Goal: Task Accomplishment & Management: Manage account settings

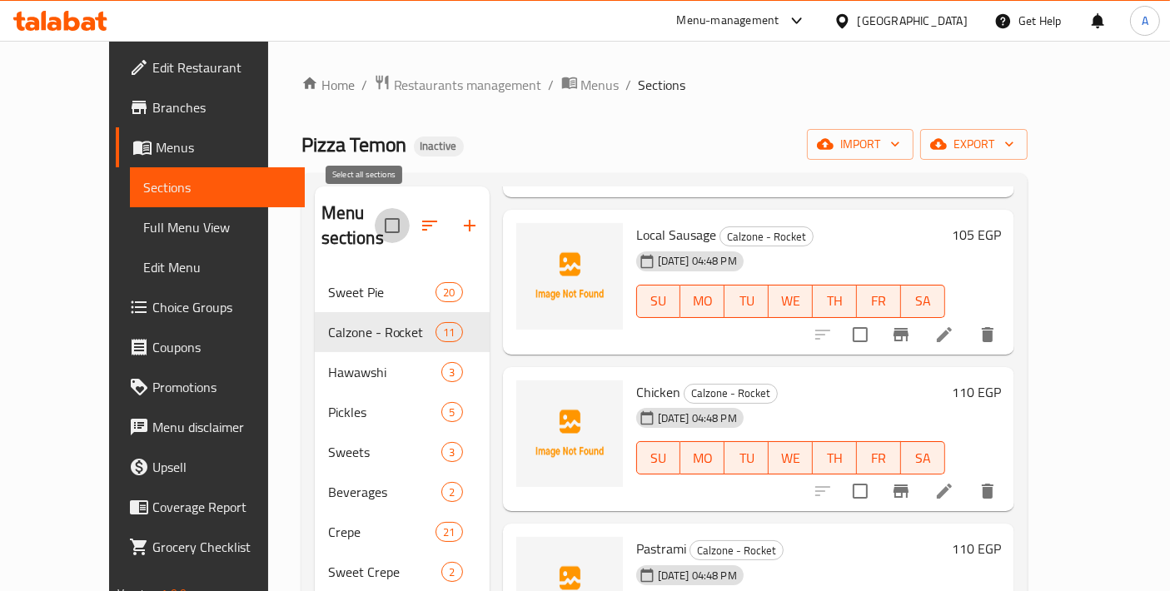
click at [375, 221] on input "checkbox" at bounding box center [392, 225] width 35 height 35
checkbox input "true"
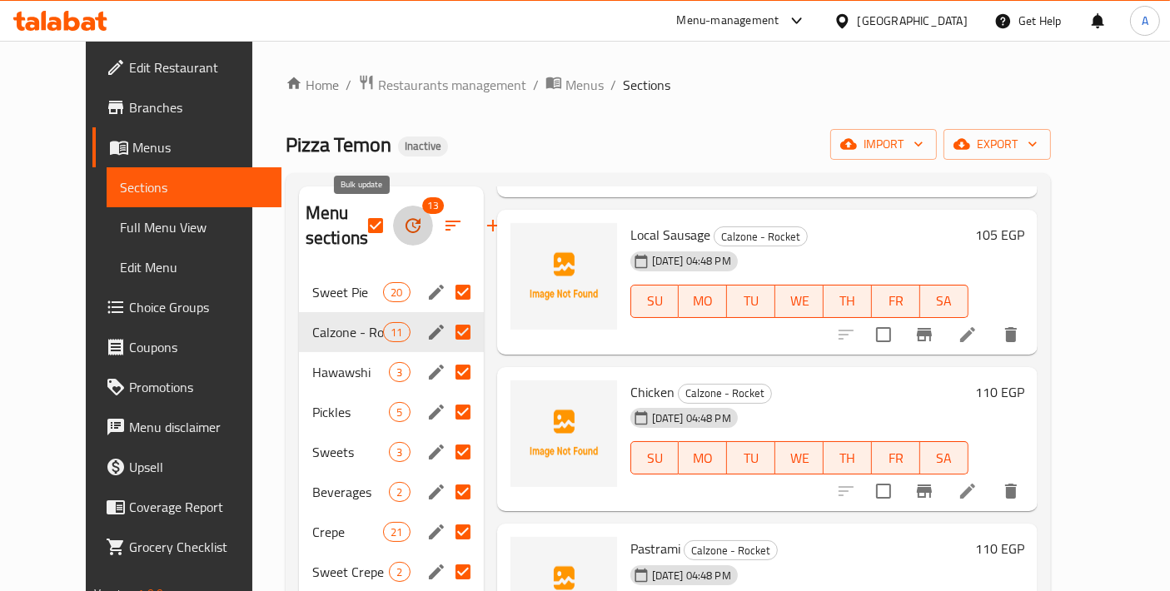
click at [406, 231] on icon "button" at bounding box center [413, 225] width 15 height 15
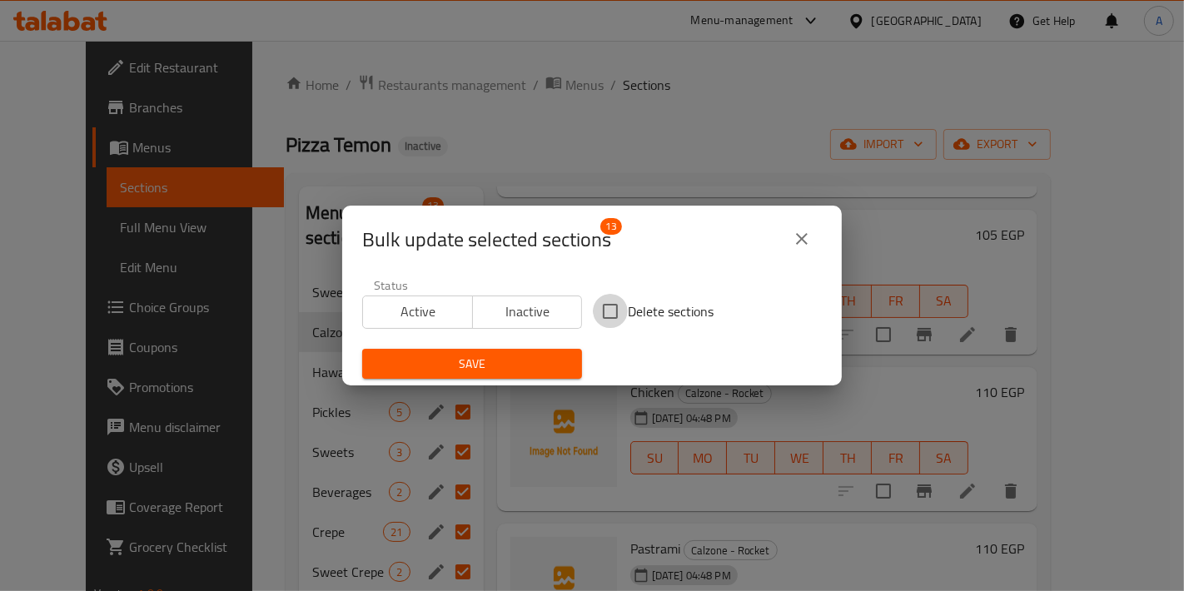
click at [609, 313] on input "Delete sections" at bounding box center [610, 311] width 35 height 35
checkbox input "true"
click at [485, 365] on span "Save" at bounding box center [472, 364] width 193 height 21
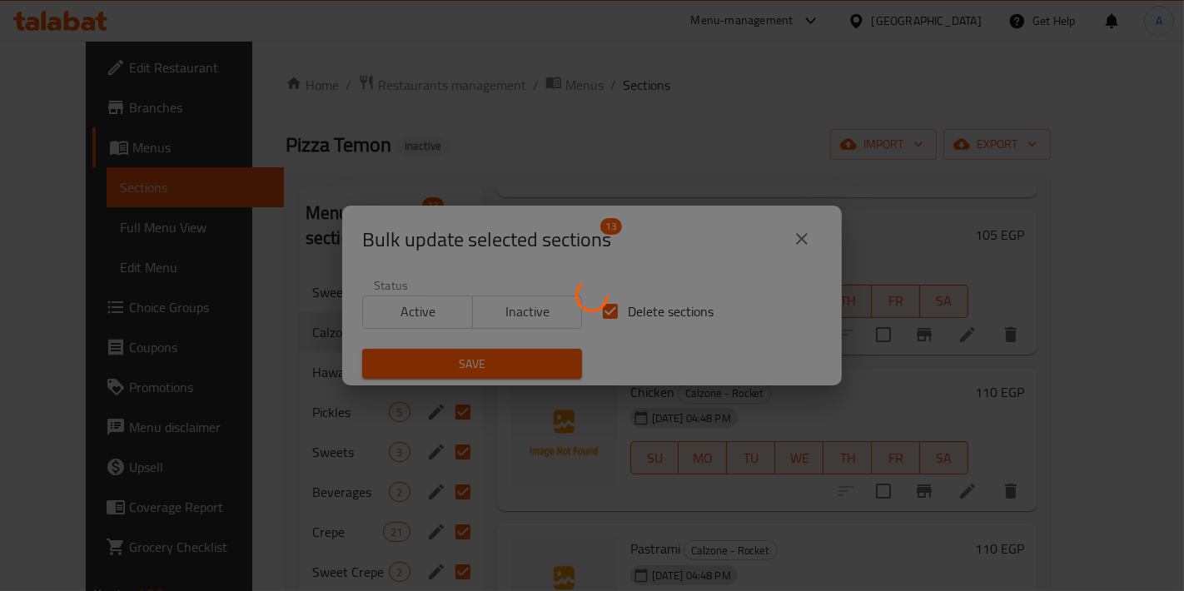
checkbox input "false"
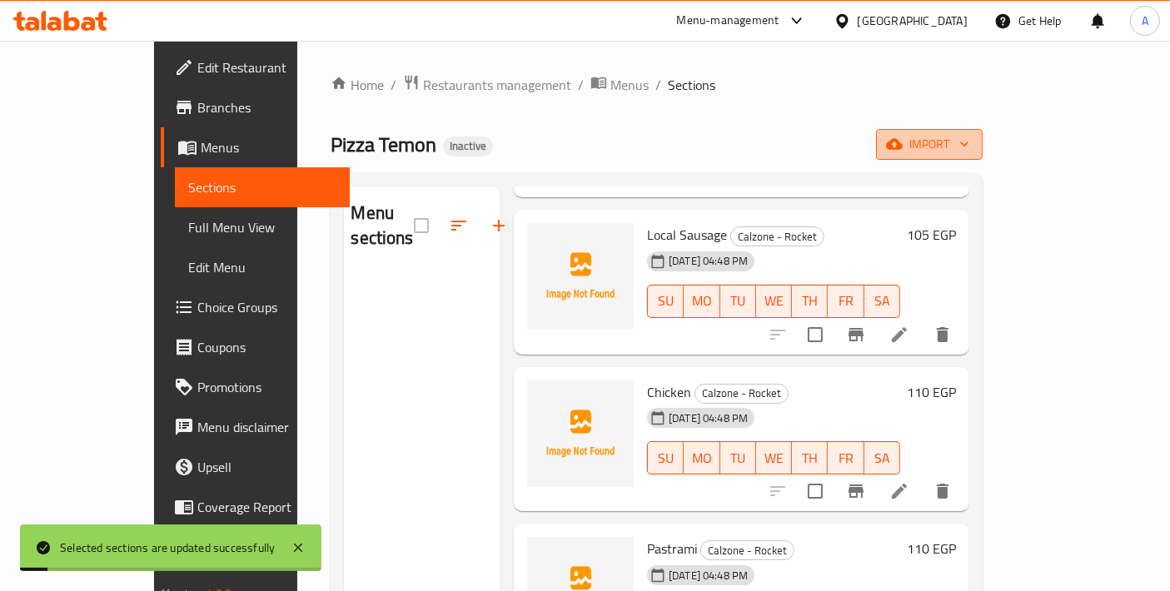
click at [970, 137] on span "import" at bounding box center [930, 144] width 80 height 21
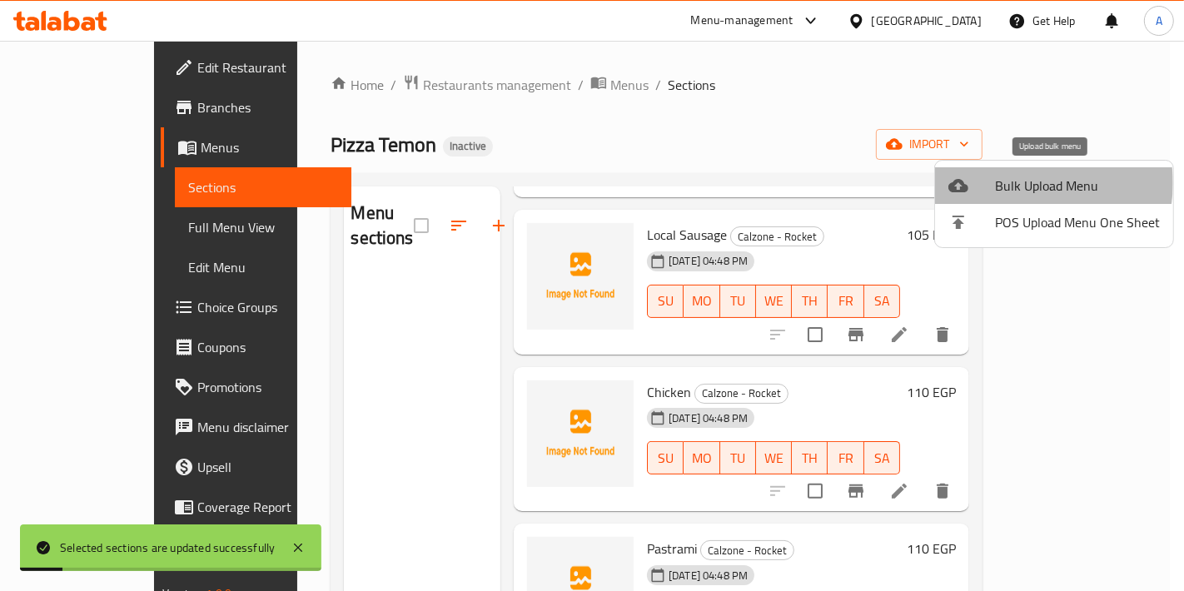
click at [1030, 183] on span "Bulk Upload Menu" at bounding box center [1077, 186] width 165 height 20
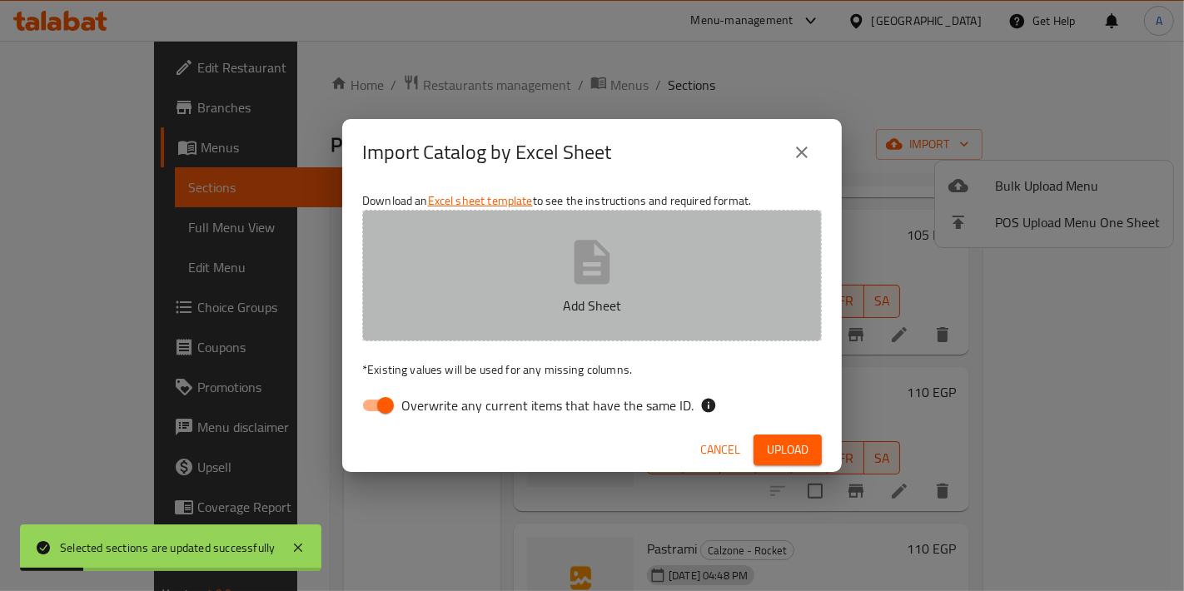
click at [675, 272] on button "Add Sheet" at bounding box center [592, 276] width 460 height 132
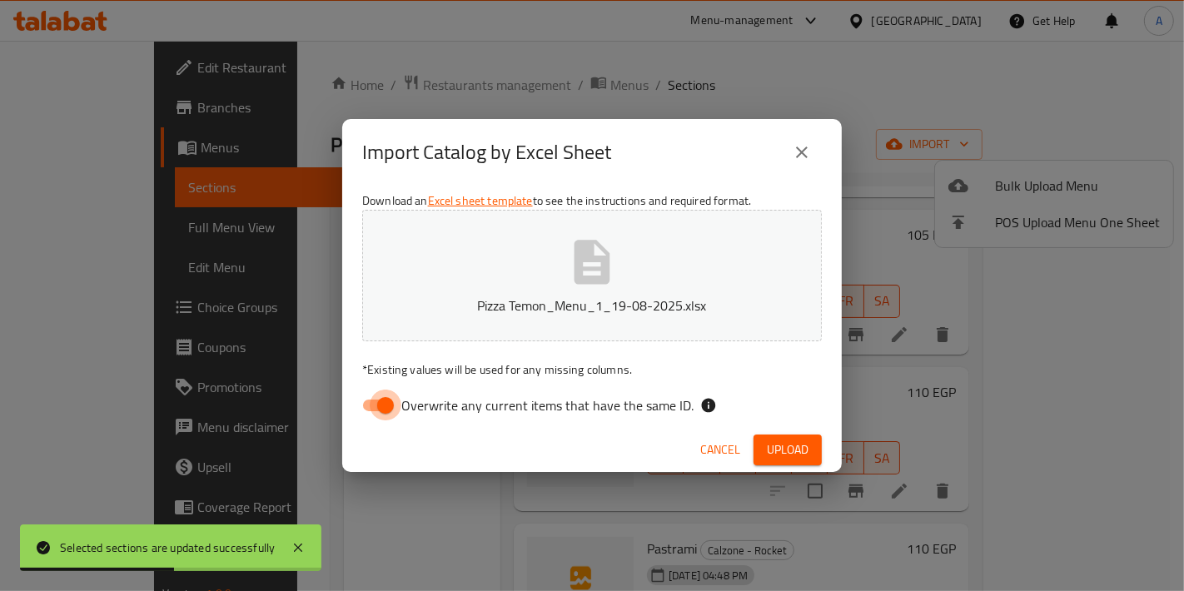
click at [374, 415] on input "Overwrite any current items that have the same ID." at bounding box center [385, 406] width 95 height 32
checkbox input "false"
click at [800, 466] on div "Cancel Upload" at bounding box center [592, 450] width 500 height 44
click at [797, 461] on button "Upload" at bounding box center [788, 450] width 68 height 31
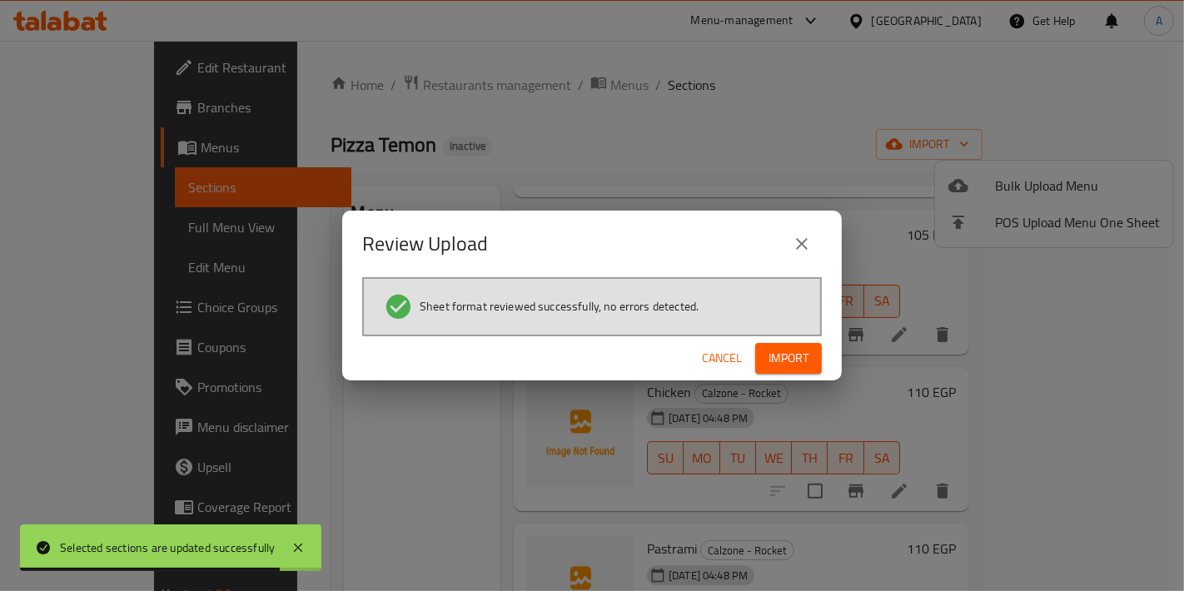
click at [773, 354] on span "Import" at bounding box center [789, 358] width 40 height 21
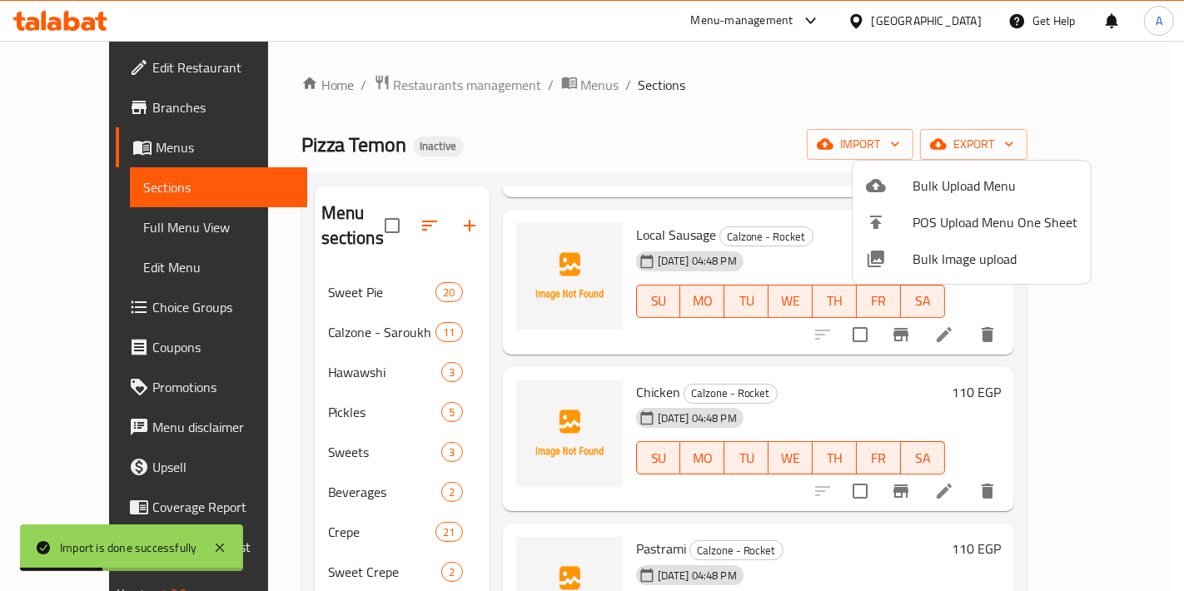
click at [269, 424] on div at bounding box center [592, 295] width 1184 height 591
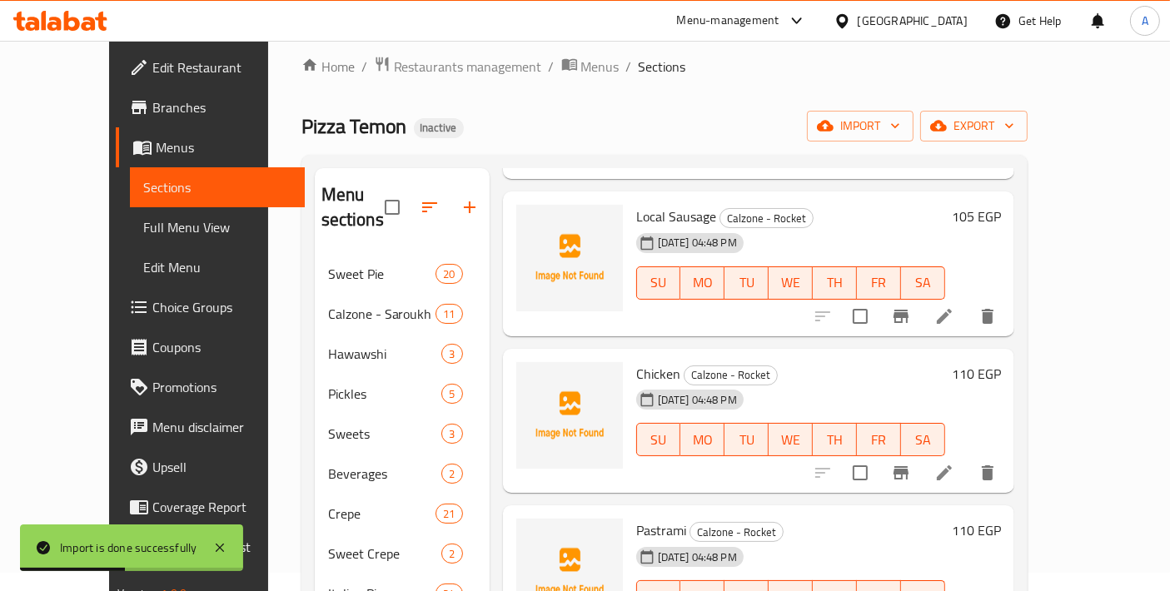
scroll to position [232, 0]
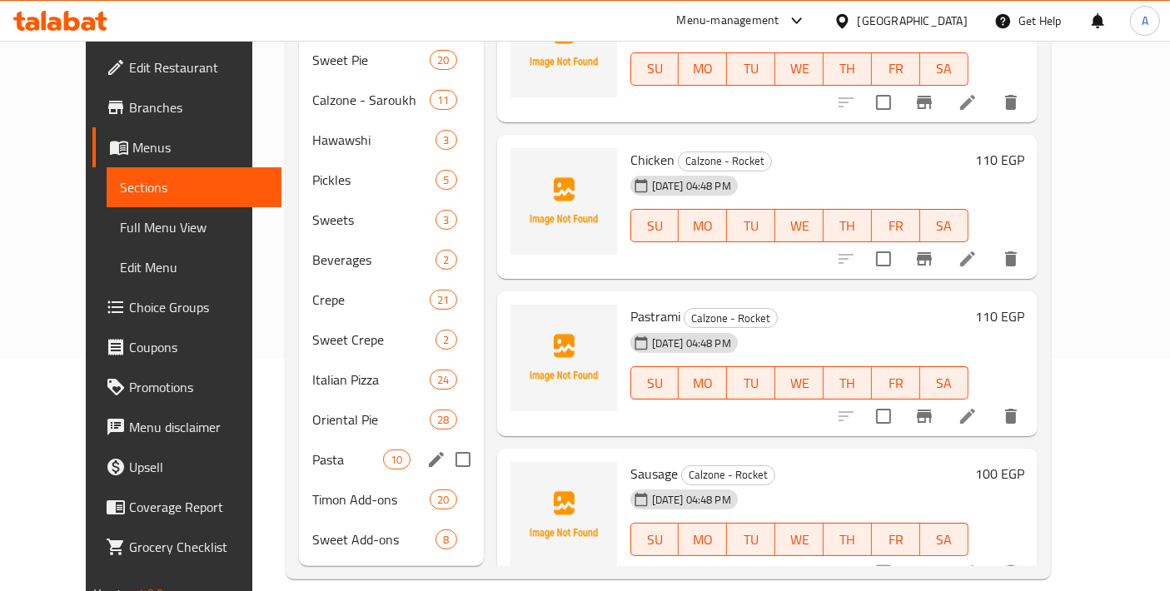
click at [446, 442] on input "Menu sections" at bounding box center [463, 459] width 35 height 35
checkbox input "true"
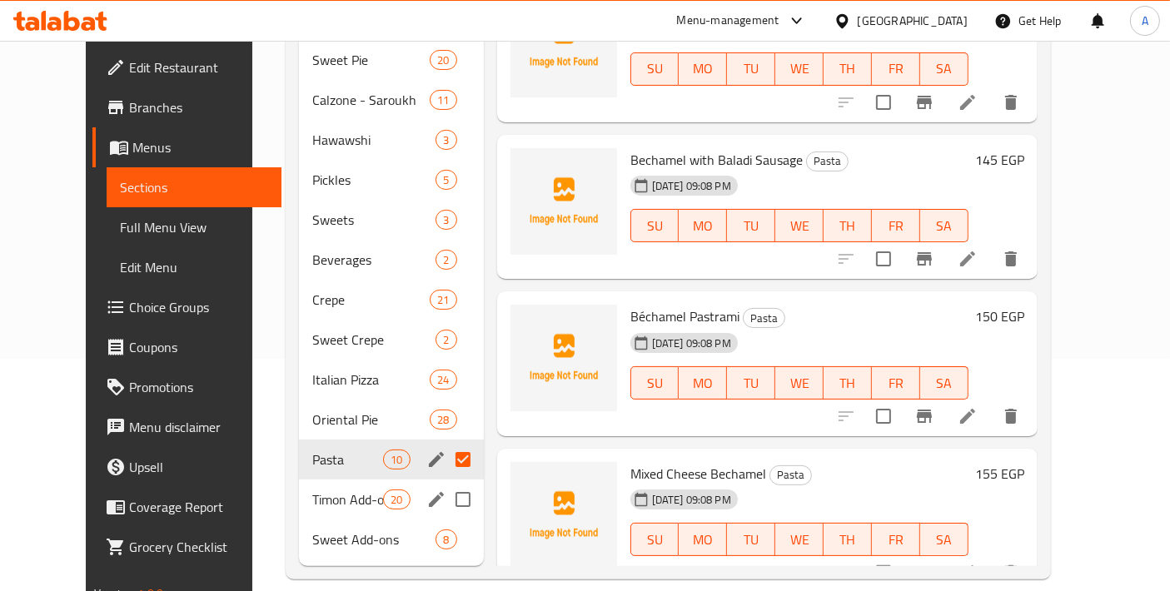
click at [446, 496] on input "Menu sections" at bounding box center [463, 499] width 35 height 35
checkbox input "true"
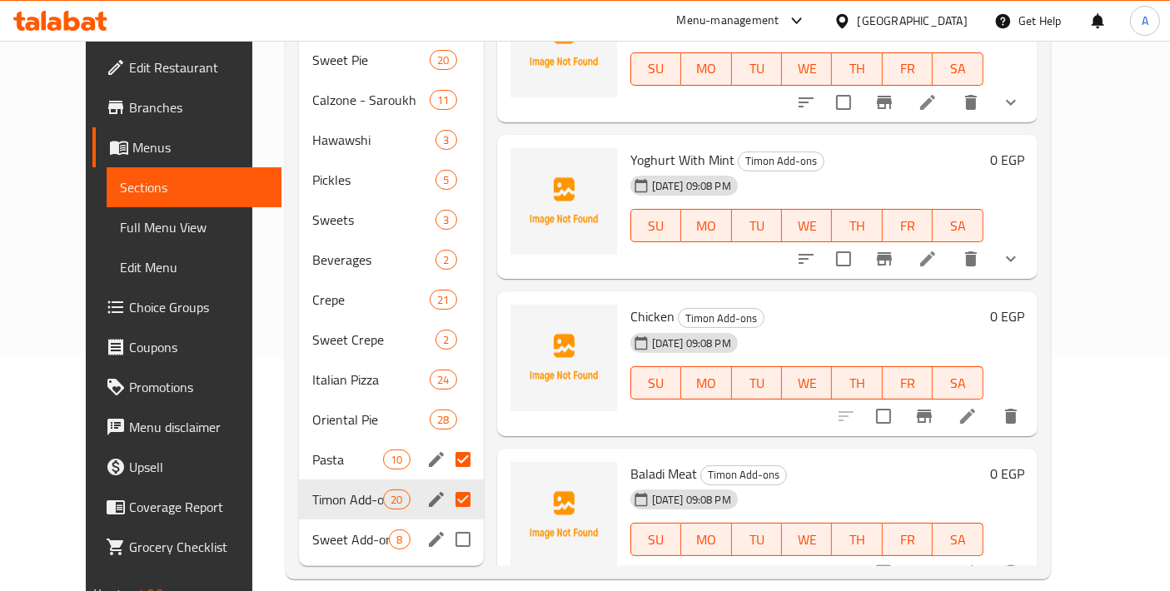
click at [446, 546] on input "Menu sections" at bounding box center [463, 539] width 35 height 35
checkbox input "true"
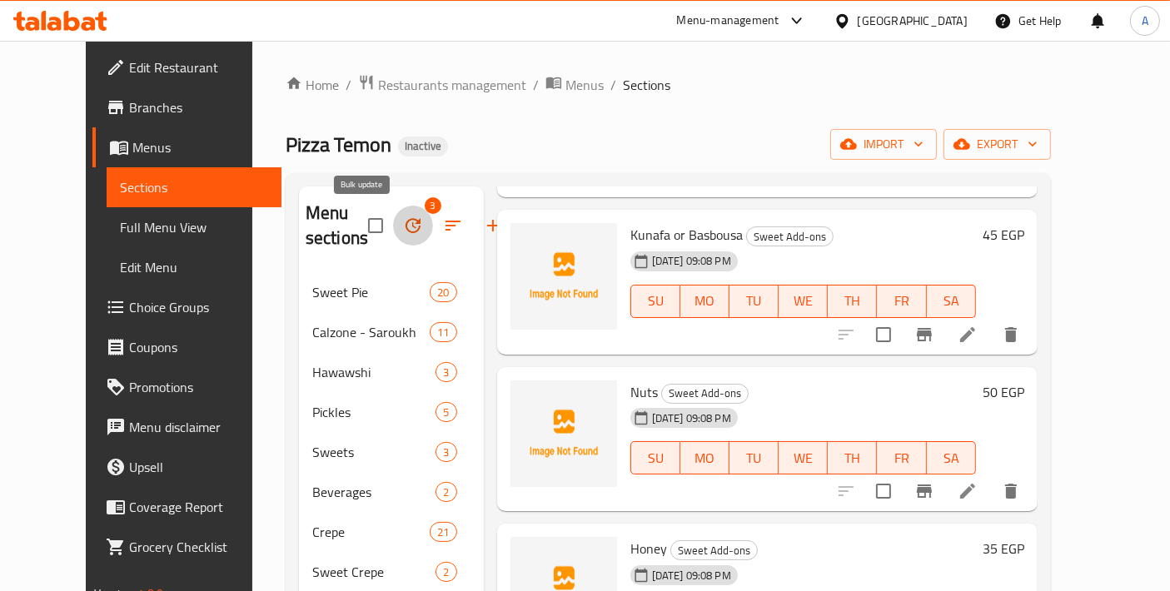
click at [406, 227] on icon "button" at bounding box center [413, 225] width 15 height 15
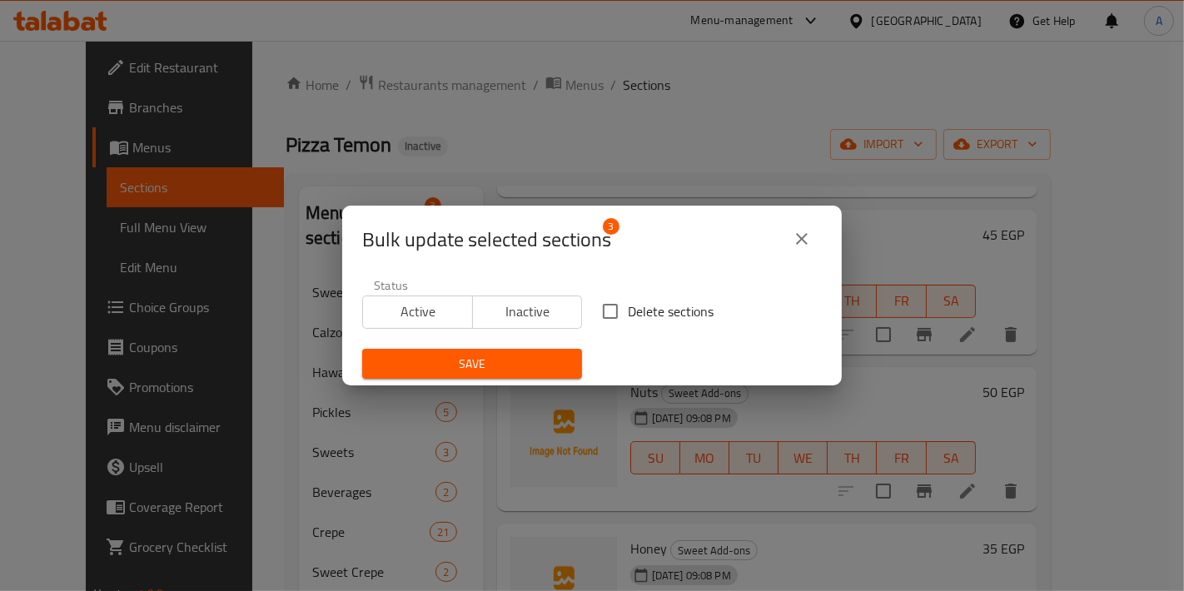
click at [601, 317] on input "Delete sections" at bounding box center [610, 311] width 35 height 35
checkbox input "true"
click at [528, 366] on span "Save" at bounding box center [472, 364] width 193 height 21
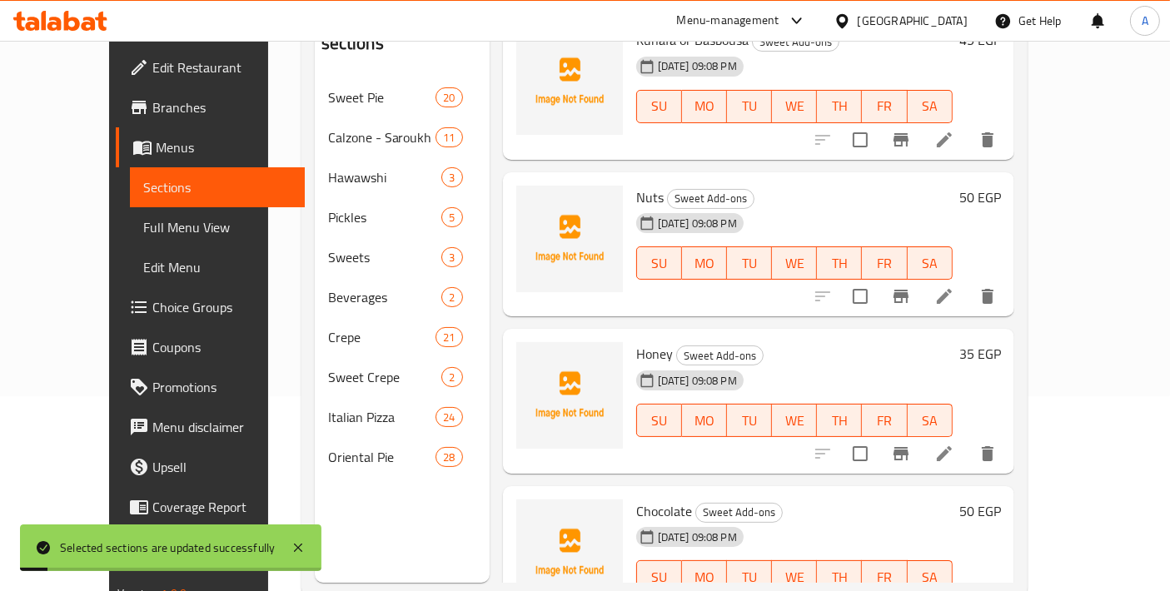
scroll to position [232, 0]
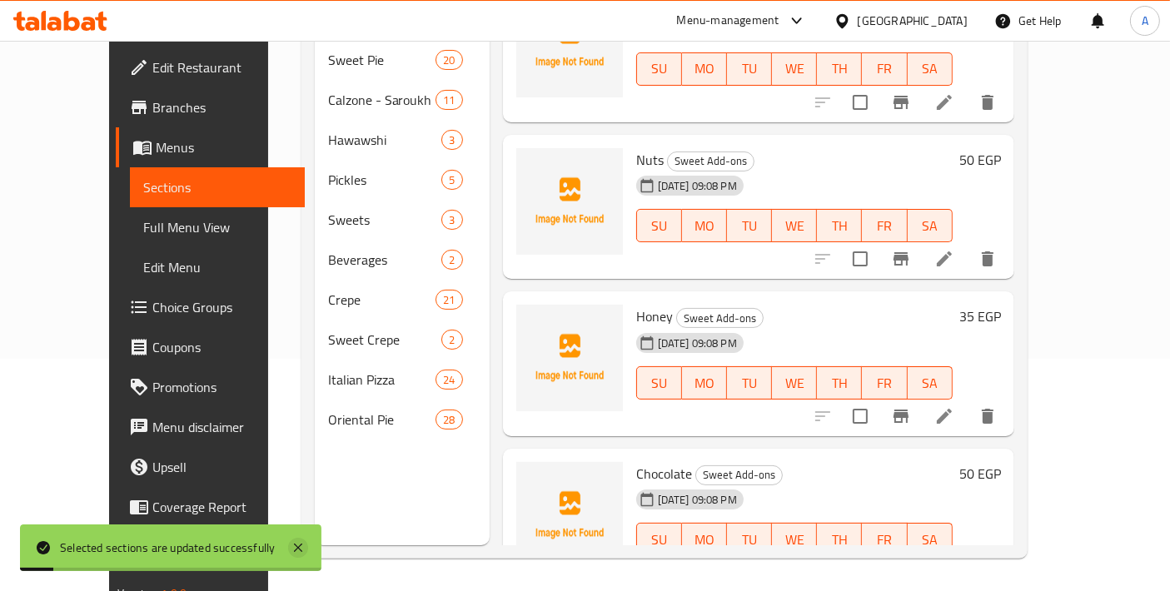
click at [307, 554] on icon at bounding box center [298, 548] width 20 height 20
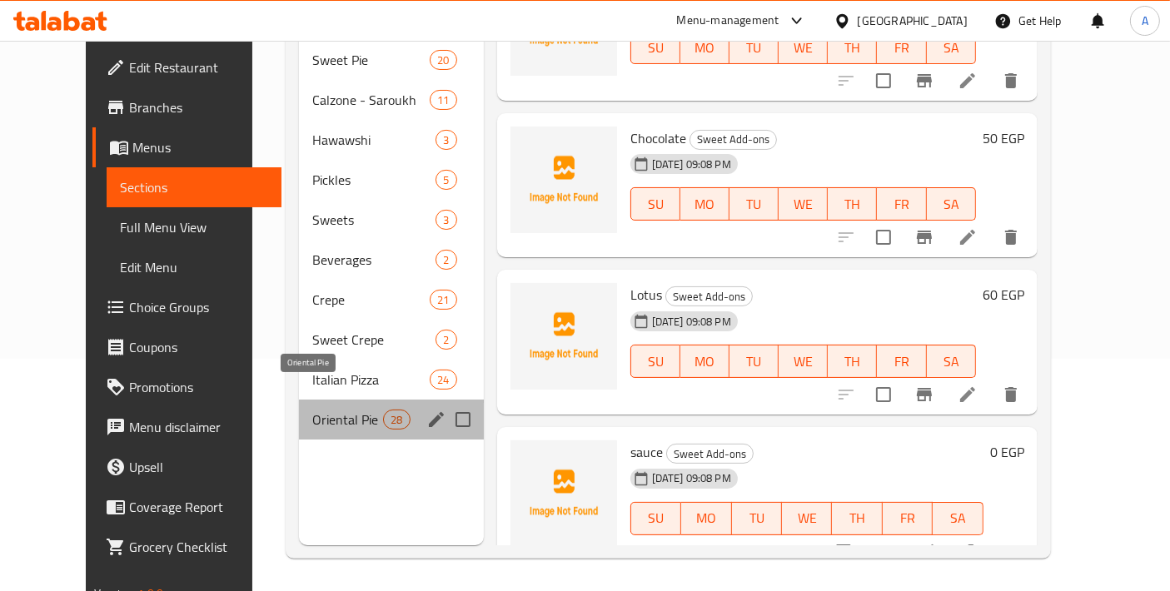
click at [312, 410] on span "Oriental Pie" at bounding box center [347, 420] width 71 height 20
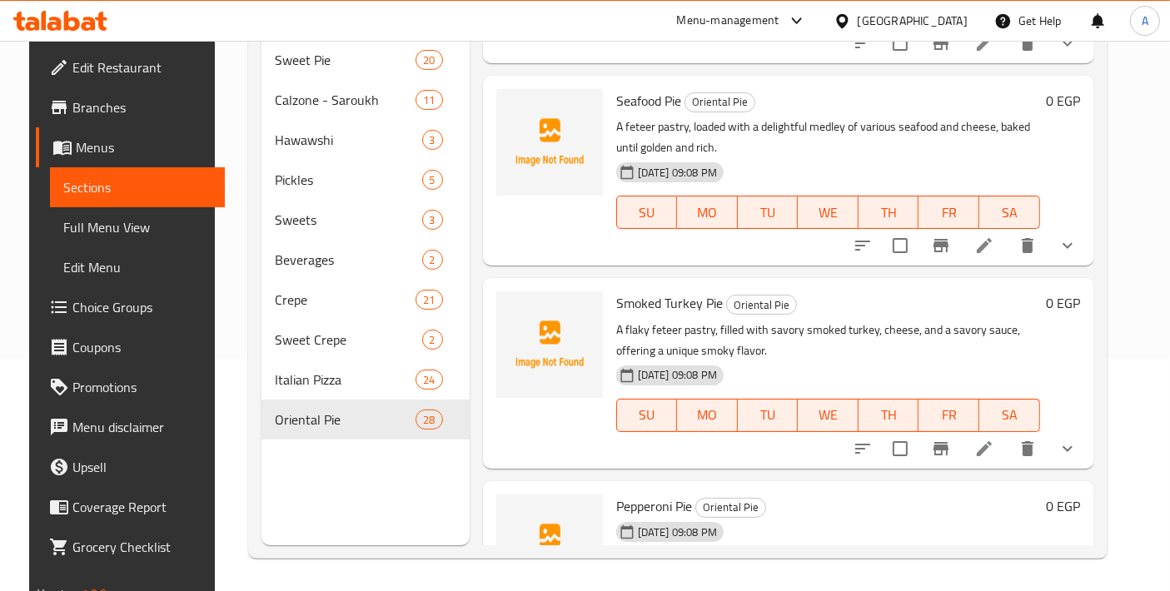
scroll to position [2829, 0]
